Goal: Communication & Community: Answer question/provide support

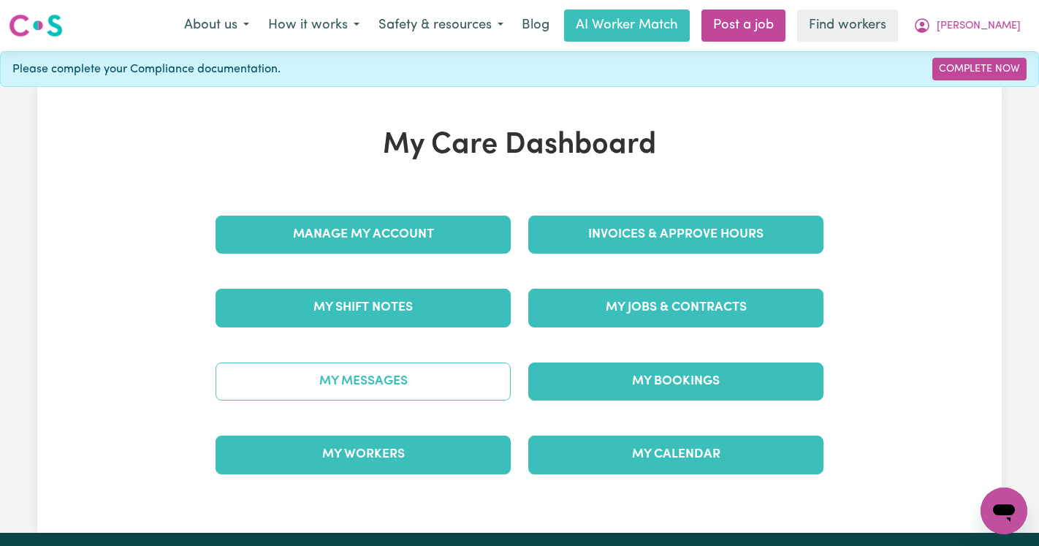
click at [299, 381] on link "My Messages" at bounding box center [363, 381] width 295 height 38
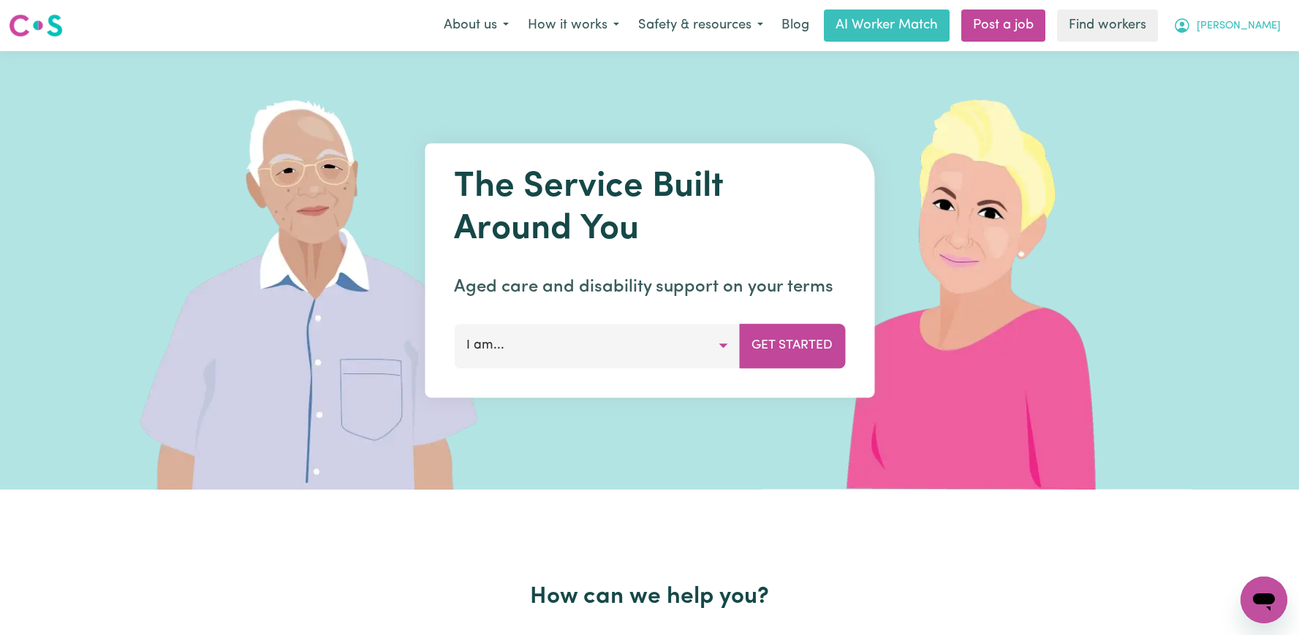
click at [1245, 26] on button "[PERSON_NAME]" at bounding box center [1226, 25] width 126 height 31
click at [1222, 87] on link "Logout" at bounding box center [1231, 84] width 115 height 28
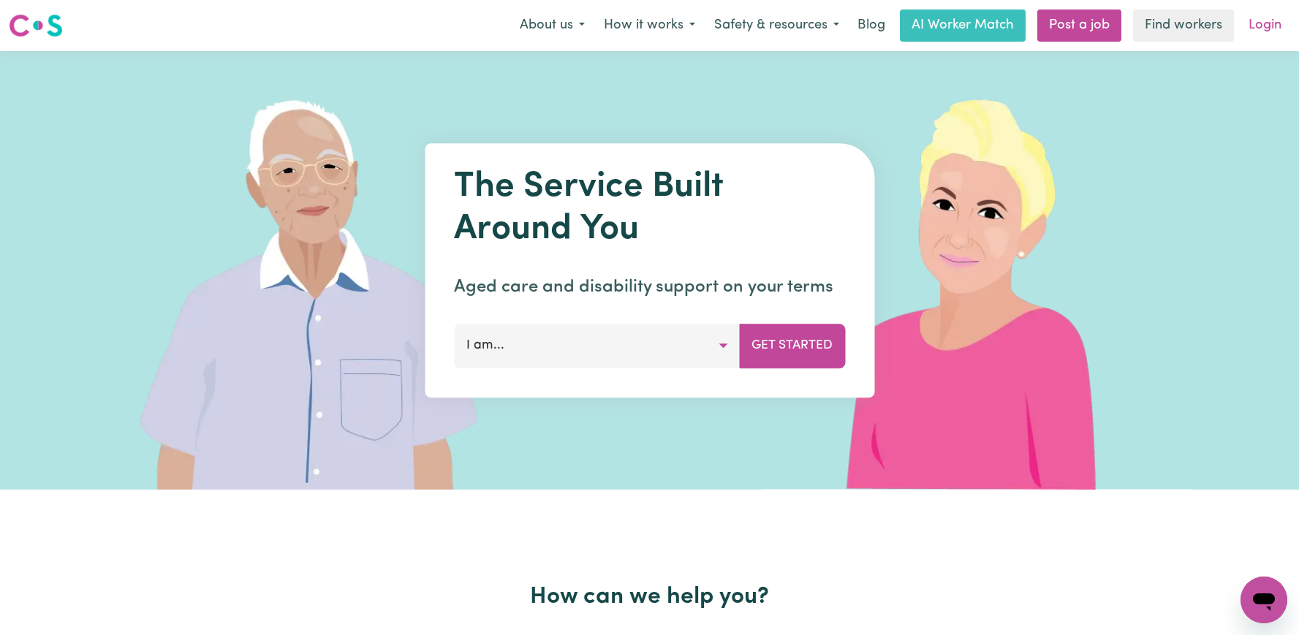
click at [1276, 12] on link "Login" at bounding box center [1264, 26] width 50 height 32
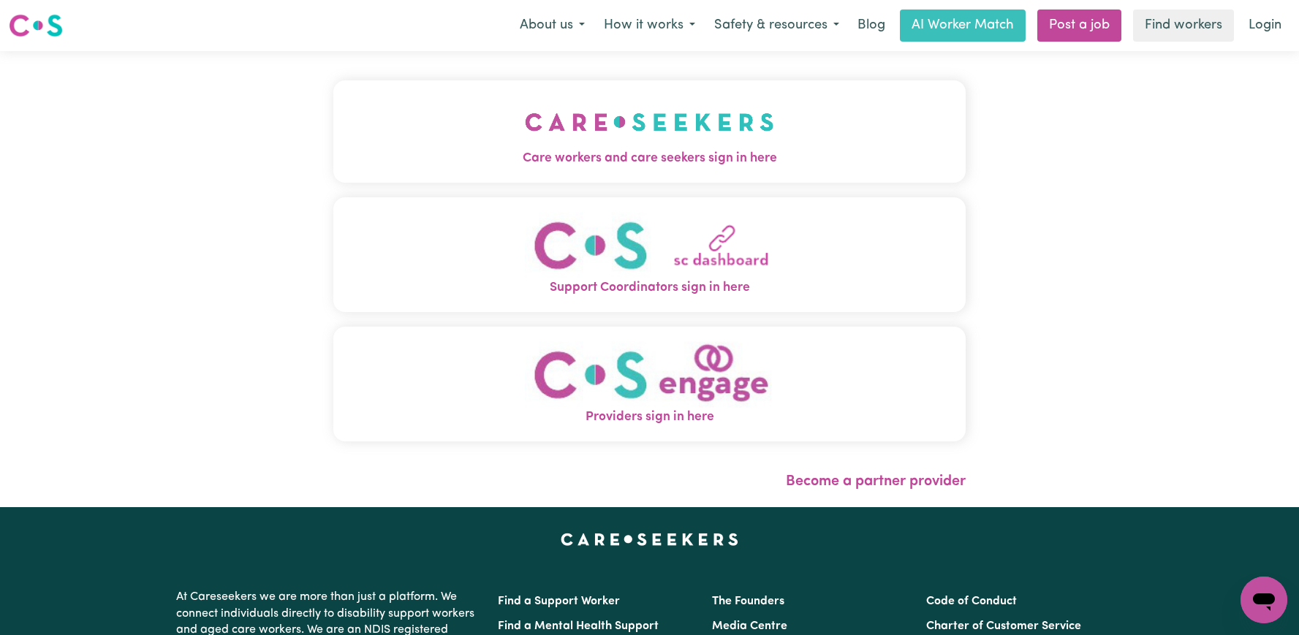
click at [602, 250] on img "Support Coordinators sign in here" at bounding box center [649, 245] width 249 height 67
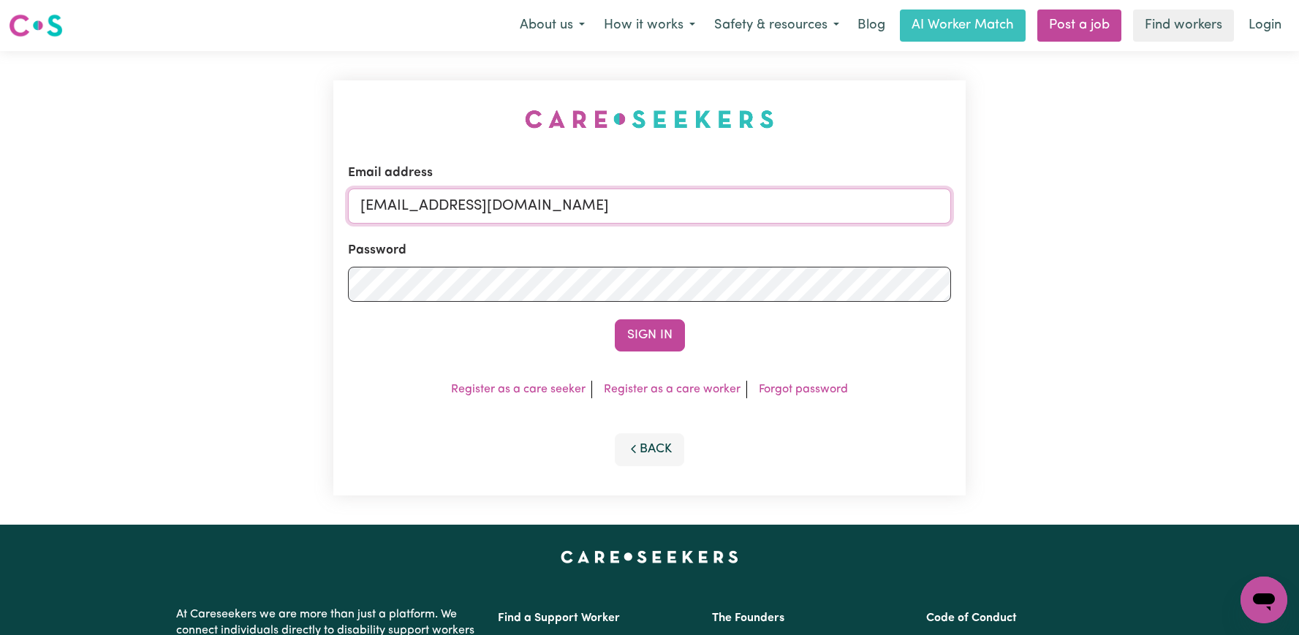
drag, startPoint x: 764, startPoint y: 201, endPoint x: 333, endPoint y: 192, distance: 432.0
click at [333, 192] on div "Email address superuser~DeniseMCA@careseekers.com.au Password Sign In Register …" at bounding box center [649, 288] width 650 height 474
type input "annie@careseekers.com.au"
click at [615, 319] on button "Sign In" at bounding box center [650, 335] width 70 height 32
